Goal: Communication & Community: Connect with others

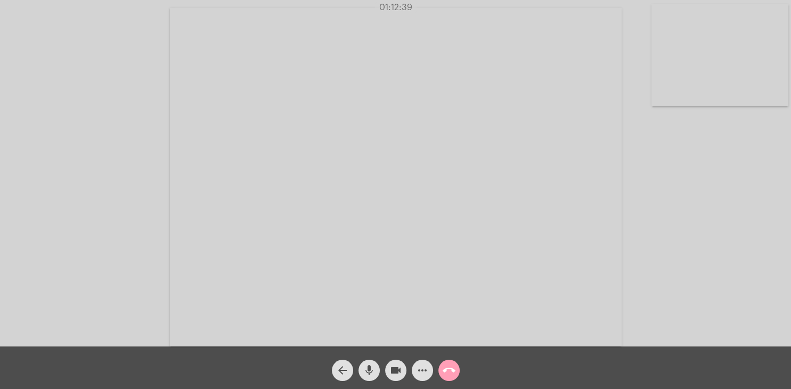
click at [447, 371] on mat-icon "call_end" at bounding box center [448, 370] width 13 height 13
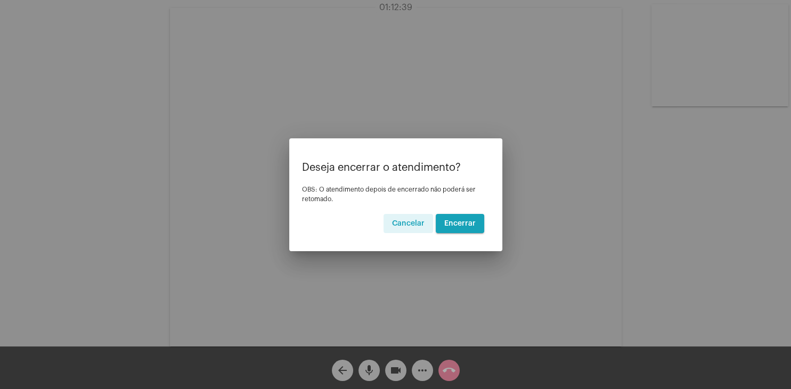
click at [465, 223] on span "Encerrar" at bounding box center [459, 223] width 31 height 7
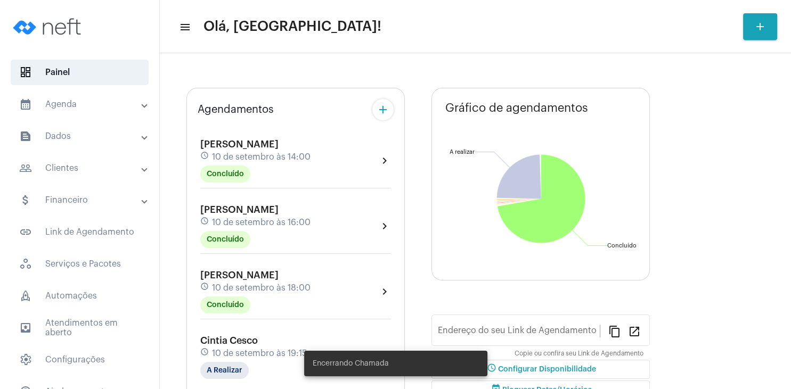
type input "[URL][DOMAIN_NAME]"
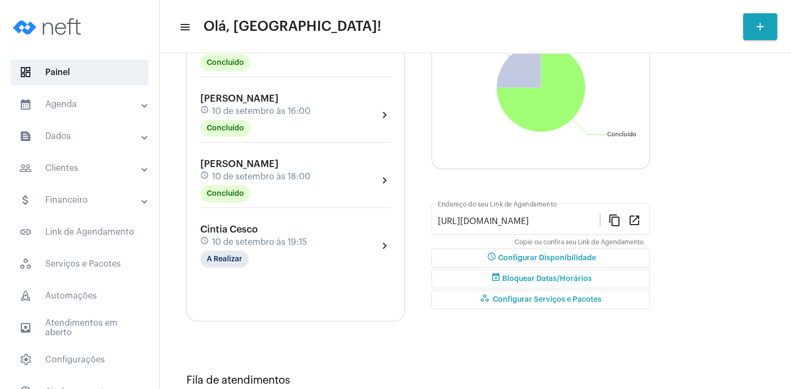
scroll to position [153, 0]
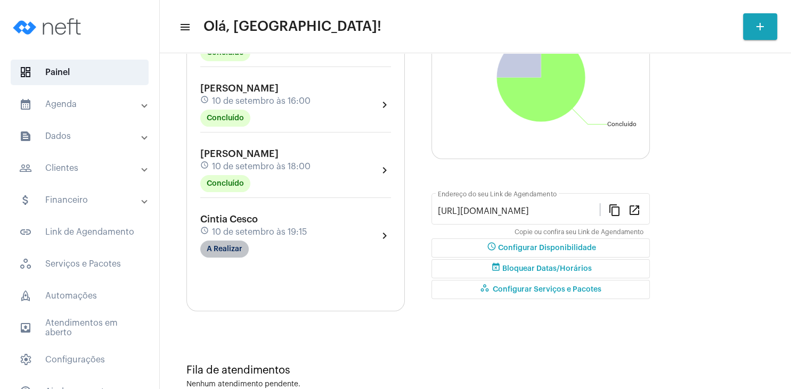
click at [232, 251] on mat-chip "A Realizar" at bounding box center [224, 249] width 48 height 17
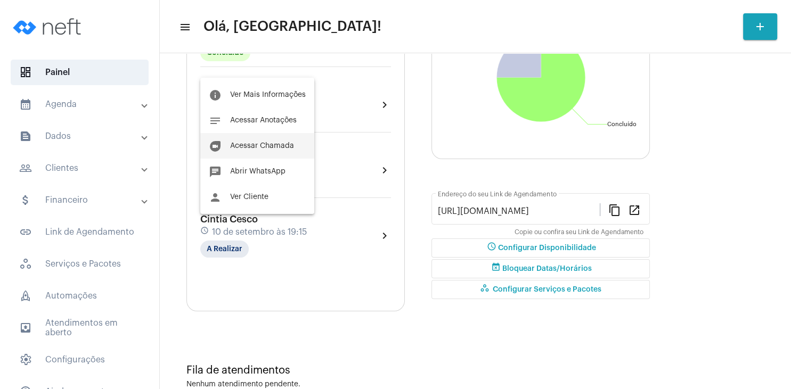
click at [277, 145] on span "Acessar Chamada" at bounding box center [262, 145] width 64 height 7
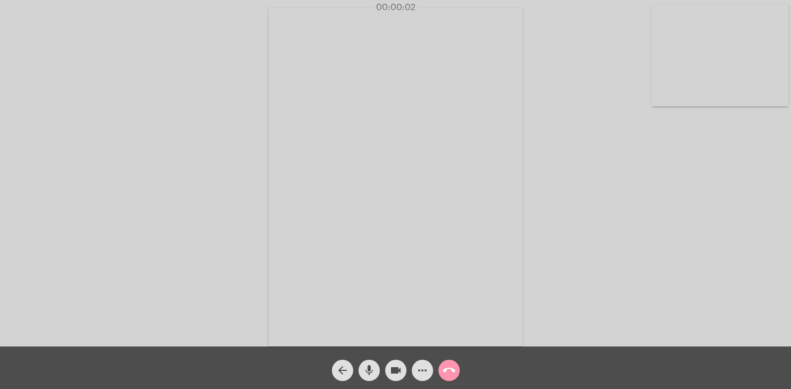
click at [619, 154] on div "Acessando Câmera e Microfone..." at bounding box center [395, 176] width 789 height 347
click at [375, 372] on button "mic" at bounding box center [368, 370] width 21 height 21
click at [372, 367] on mat-icon "mic_off" at bounding box center [369, 370] width 13 height 13
